Goal: Check status: Check status

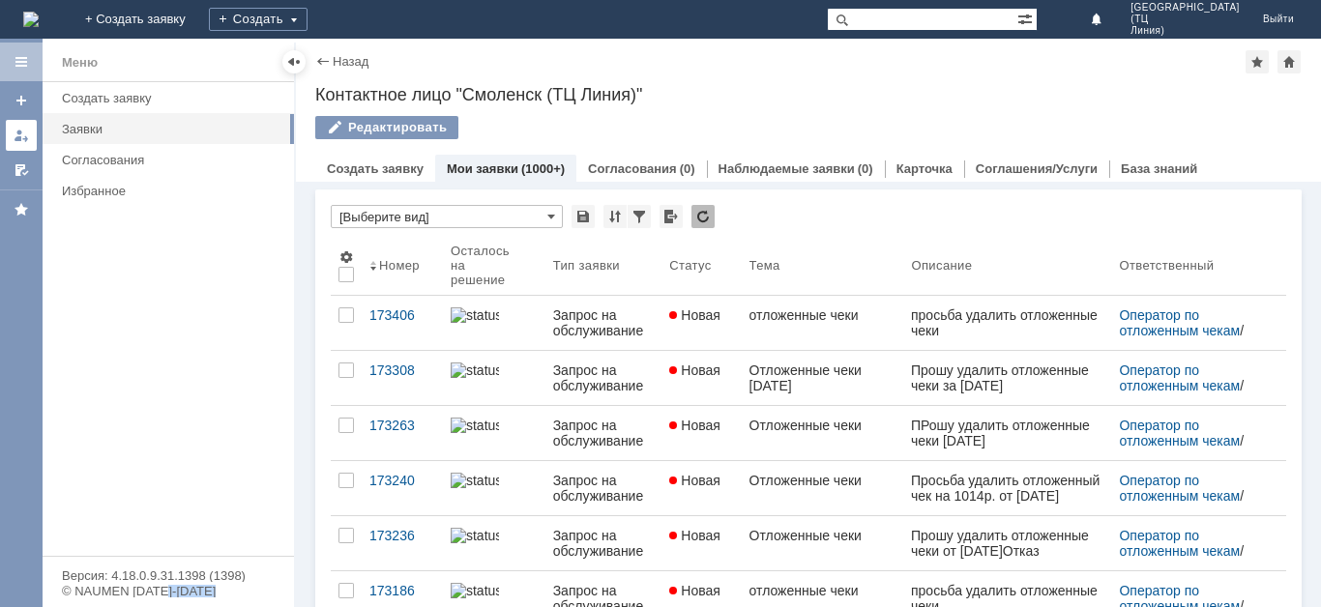
click at [15, 140] on div at bounding box center [21, 135] width 15 height 15
click at [23, 62] on div at bounding box center [21, 61] width 15 height 15
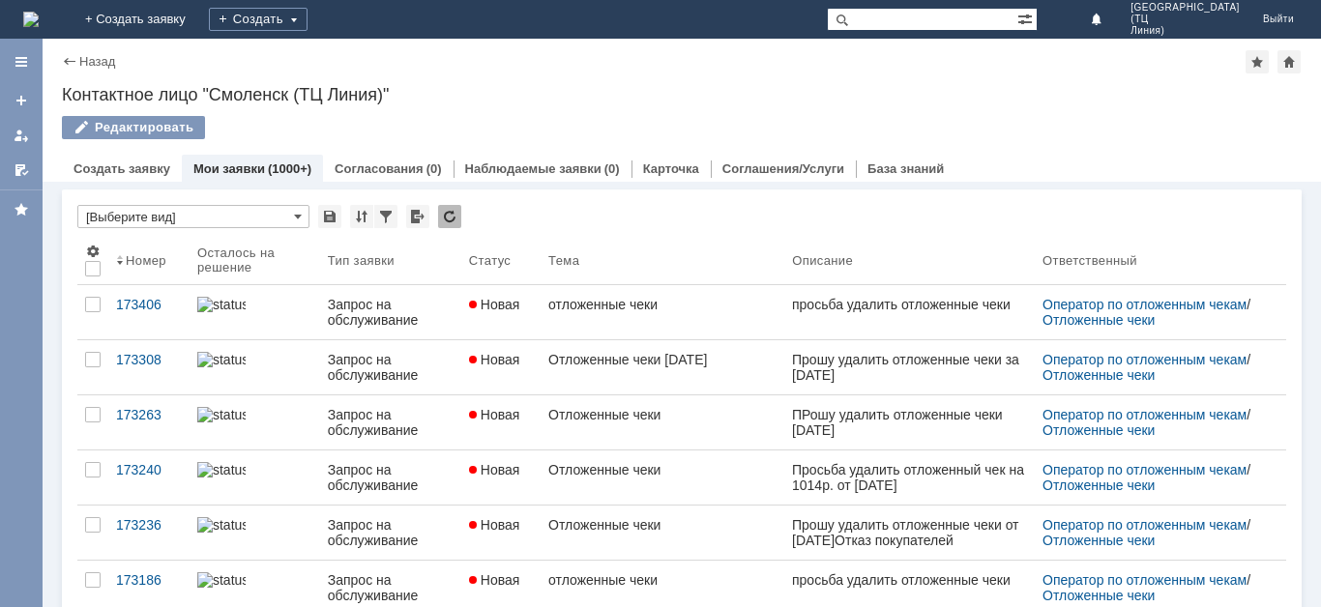
click at [237, 168] on link "Мои заявки" at bounding box center [229, 168] width 72 height 15
click at [15, 146] on link at bounding box center [21, 135] width 31 height 31
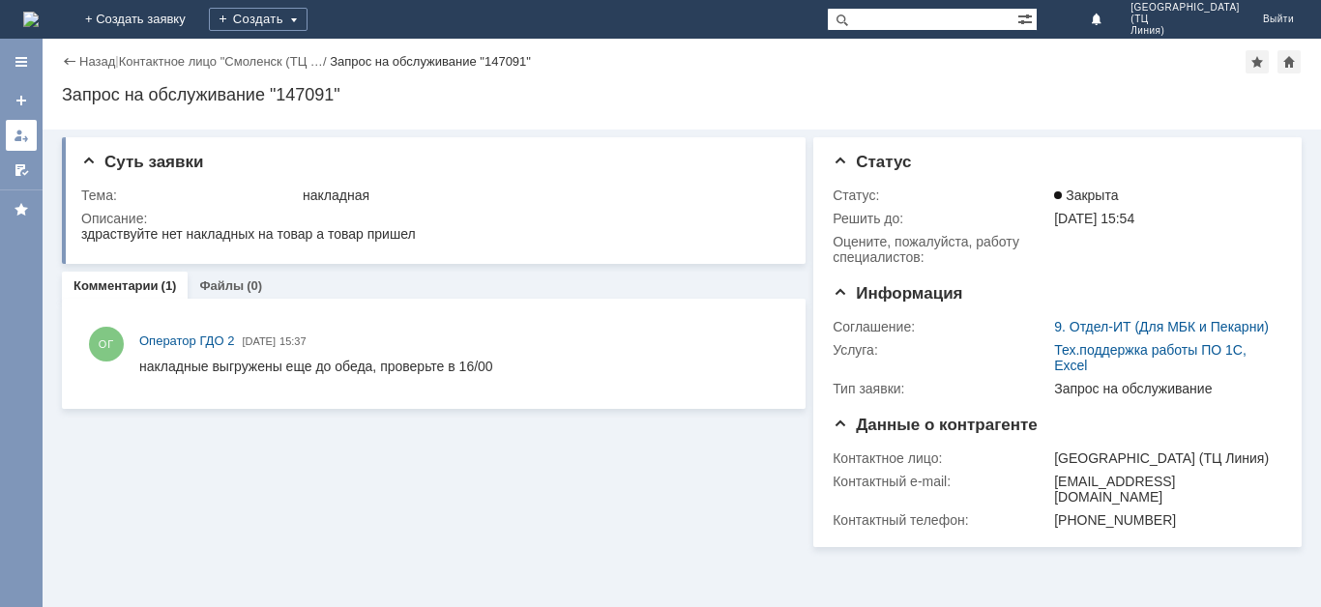
click at [22, 123] on link at bounding box center [21, 135] width 31 height 31
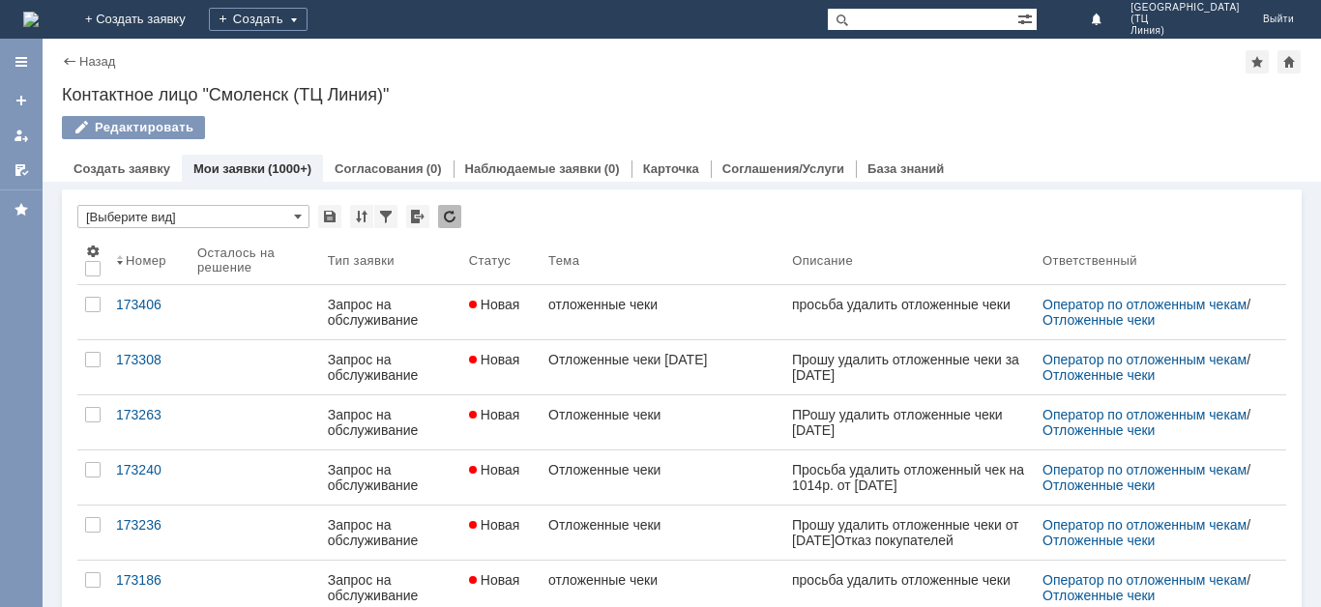
click at [217, 164] on link "Мои заявки" at bounding box center [229, 168] width 72 height 15
click at [847, 73] on div "Назад | Контактное лицо "Смоленск (ТЦ Линия)" Контактное лицо "Смоленск (ТЦ Лин…" at bounding box center [682, 110] width 1278 height 143
